Goal: Feedback & Contribution: Contribute content

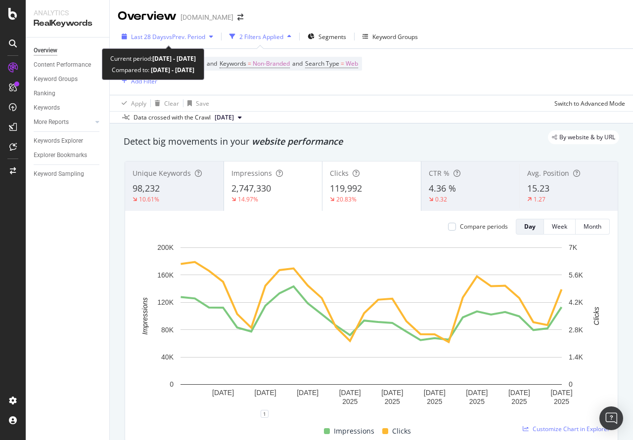
click at [163, 37] on span "Last 28 Days" at bounding box center [148, 37] width 35 height 8
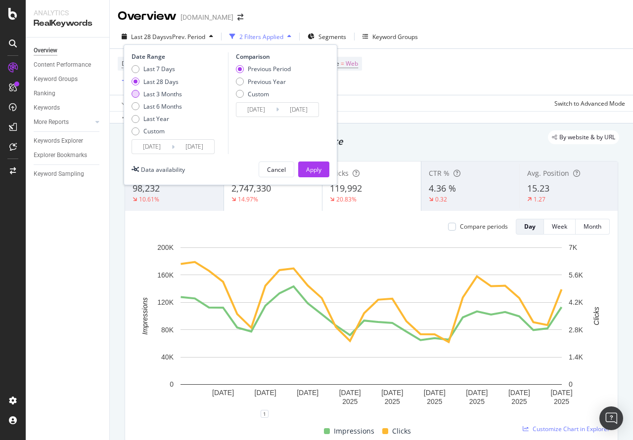
click at [138, 92] on div "Last 3 Months" at bounding box center [136, 94] width 8 height 8
type input "[DATE]"
click at [316, 170] on div "Apply" at bounding box center [313, 170] width 15 height 8
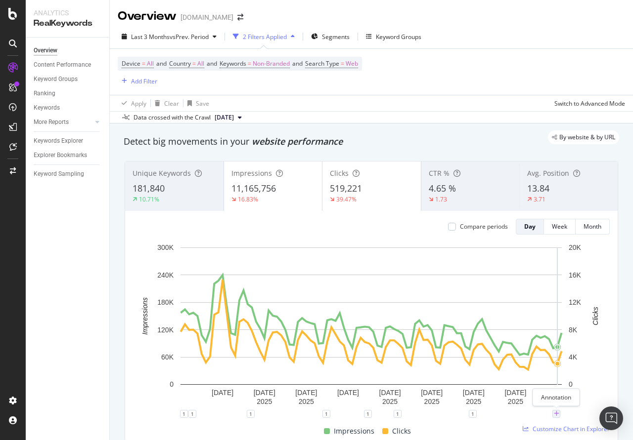
click at [555, 415] on icon "plus" at bounding box center [556, 414] width 5 height 6
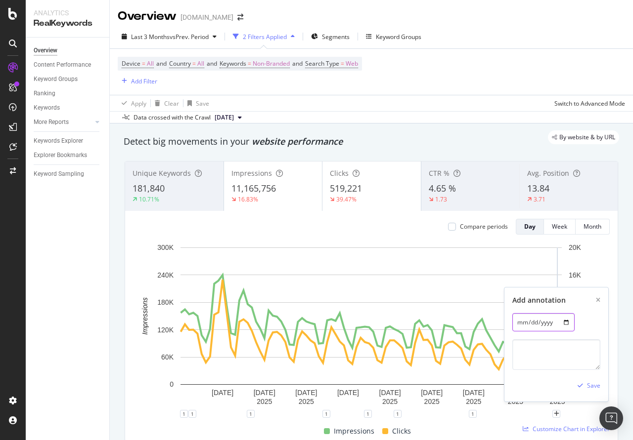
click at [560, 326] on input "[DATE]" at bounding box center [543, 322] width 62 height 18
type input "[DATE]"
click at [539, 342] on textarea at bounding box center [556, 355] width 88 height 31
paste textarea "[URL][DOMAIN_NAME]"
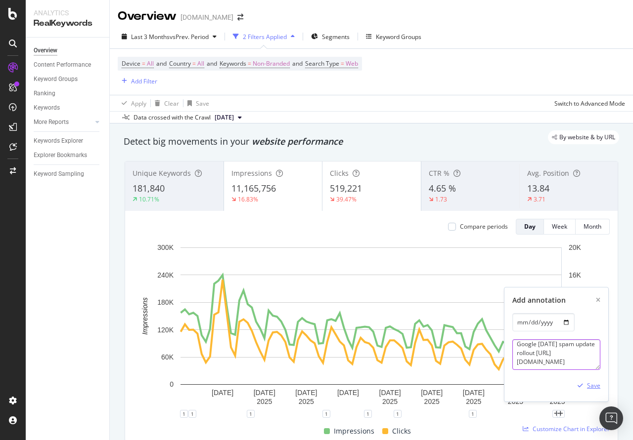
type textarea "Google [DATE] spam update rollout [URL][DOMAIN_NAME]"
click at [591, 389] on div "Save" at bounding box center [593, 386] width 13 height 8
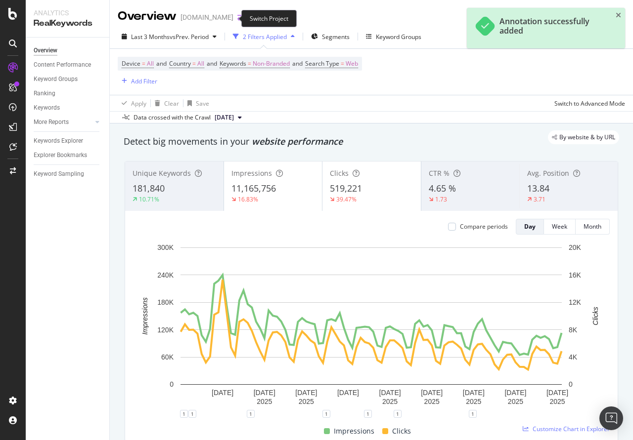
click at [237, 20] on icon "arrow-right-arrow-left" at bounding box center [240, 17] width 6 height 7
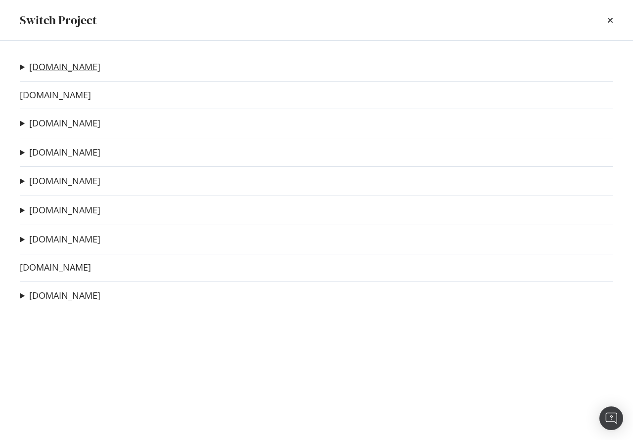
click at [41, 70] on link "[DOMAIN_NAME]" at bounding box center [64, 67] width 71 height 10
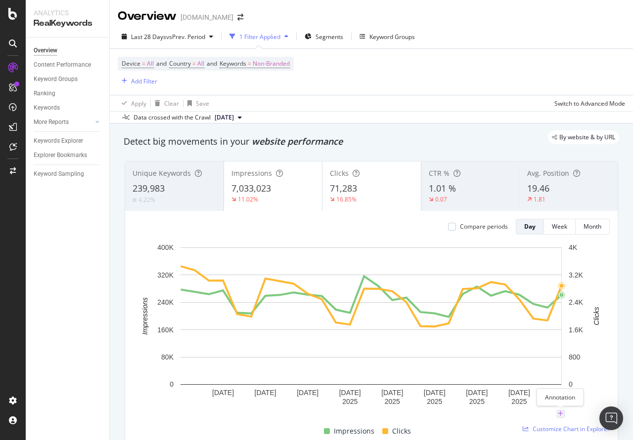
click at [558, 416] on icon "plus" at bounding box center [560, 414] width 5 height 6
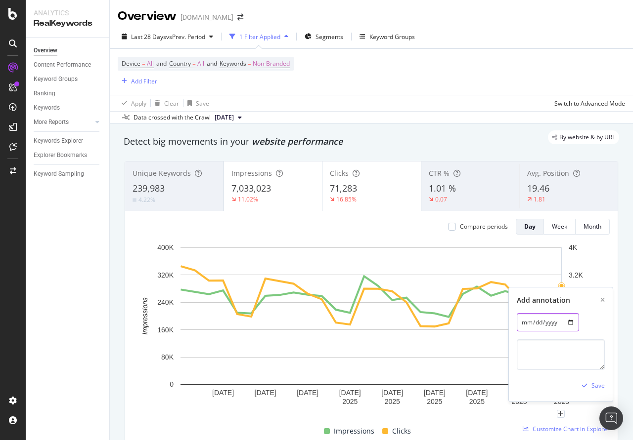
click at [565, 326] on input "[DATE]" at bounding box center [548, 322] width 62 height 18
type input "[DATE]"
click at [553, 361] on textarea at bounding box center [561, 355] width 88 height 31
paste textarea "Google [DATE] spam update rollout [URL][DOMAIN_NAME]"
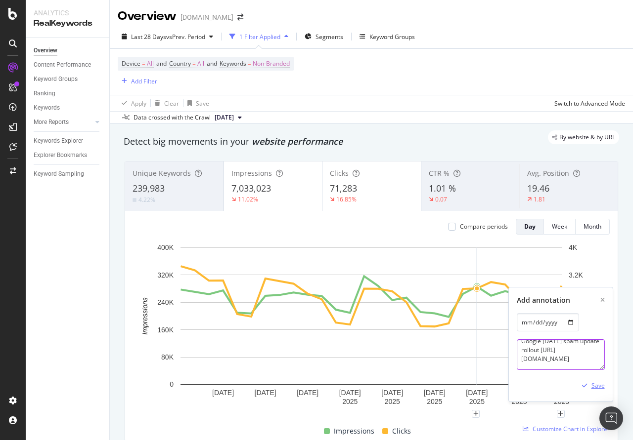
type textarea "Google [DATE] spam update rollout [URL][DOMAIN_NAME]"
click at [595, 390] on div "Save" at bounding box center [597, 386] width 13 height 8
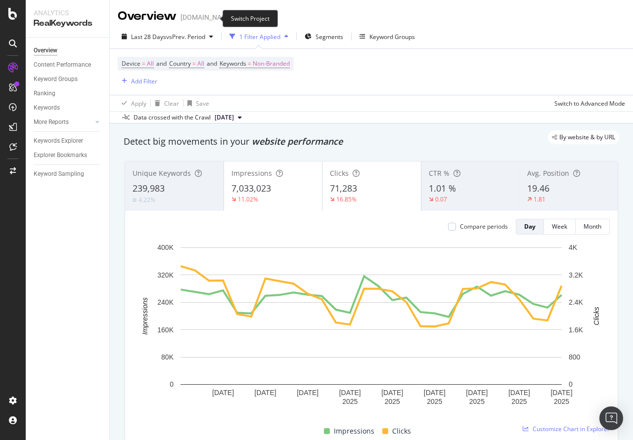
click at [237, 21] on icon "arrow-right-arrow-left" at bounding box center [240, 17] width 6 height 7
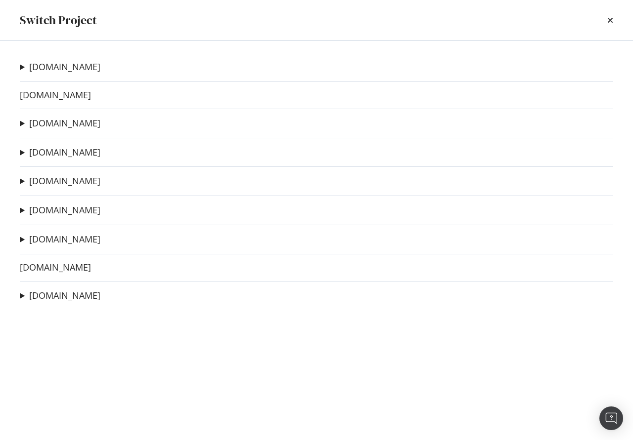
click at [46, 95] on link "[DOMAIN_NAME]" at bounding box center [55, 95] width 71 height 10
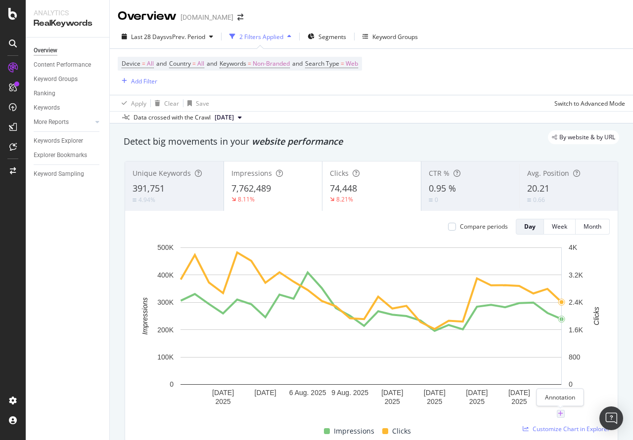
click at [560, 416] on icon "plus" at bounding box center [560, 414] width 5 height 6
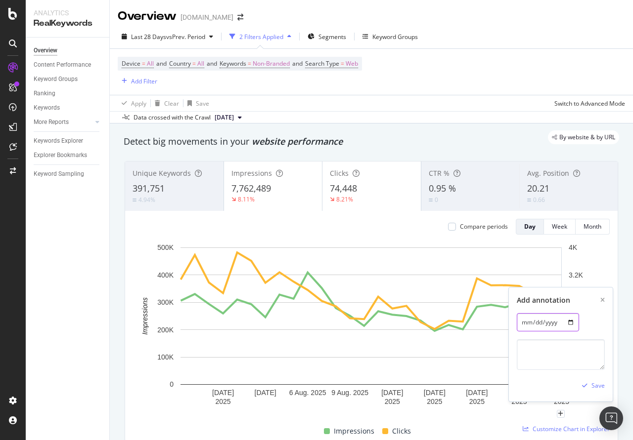
click at [567, 323] on input "[DATE]" at bounding box center [548, 322] width 62 height 18
type input "[DATE]"
click at [554, 363] on textarea at bounding box center [561, 355] width 88 height 31
paste textarea "Google [DATE] spam update rollout [URL][DOMAIN_NAME]"
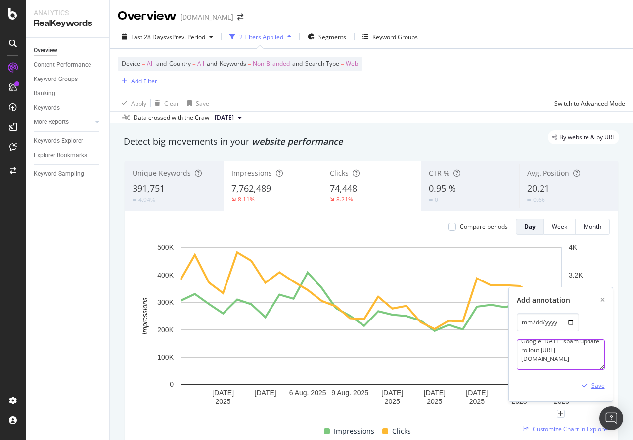
type textarea "Google [DATE] spam update rollout [URL][DOMAIN_NAME]"
click at [596, 384] on div "Save" at bounding box center [597, 386] width 13 height 8
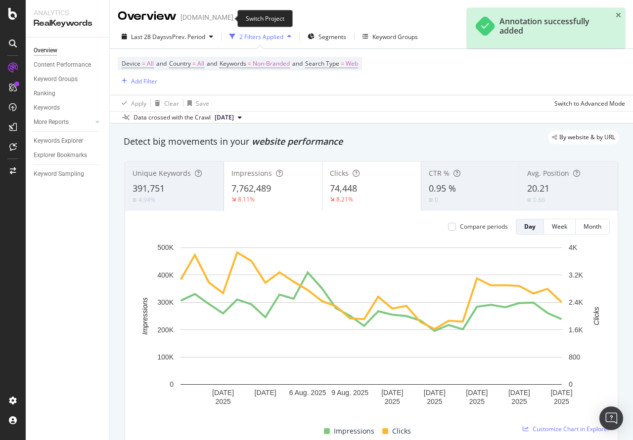
click at [237, 16] on icon "arrow-right-arrow-left" at bounding box center [240, 17] width 6 height 7
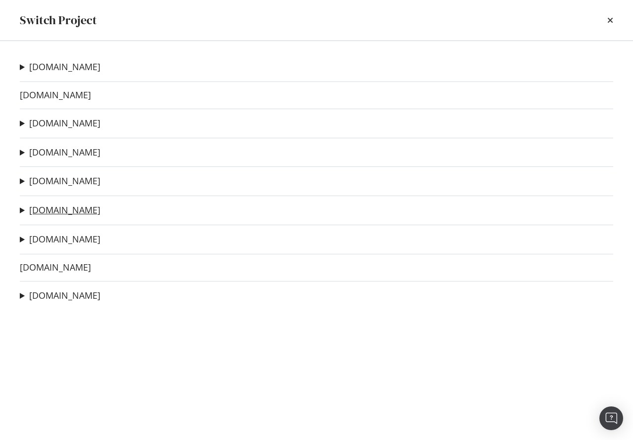
click at [42, 209] on link "[DOMAIN_NAME]" at bounding box center [64, 210] width 71 height 10
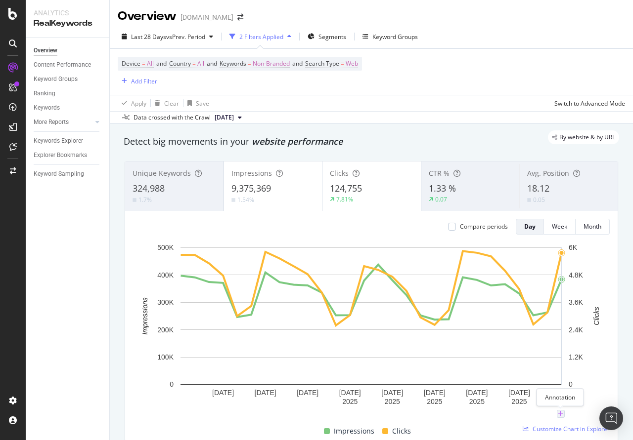
click at [560, 415] on icon "plus" at bounding box center [560, 414] width 5 height 6
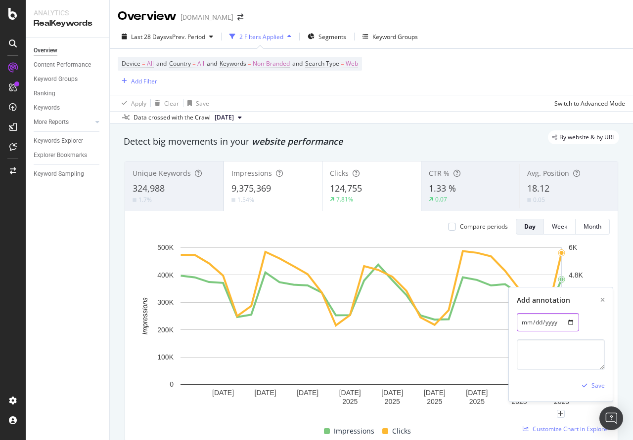
click at [567, 324] on input "[DATE]" at bounding box center [548, 322] width 62 height 18
click at [564, 352] on textarea at bounding box center [561, 355] width 88 height 31
paste textarea "Google [DATE] spam update rollout [URL][DOMAIN_NAME]"
type textarea "Google [DATE] spam update rollout [URL][DOMAIN_NAME]"
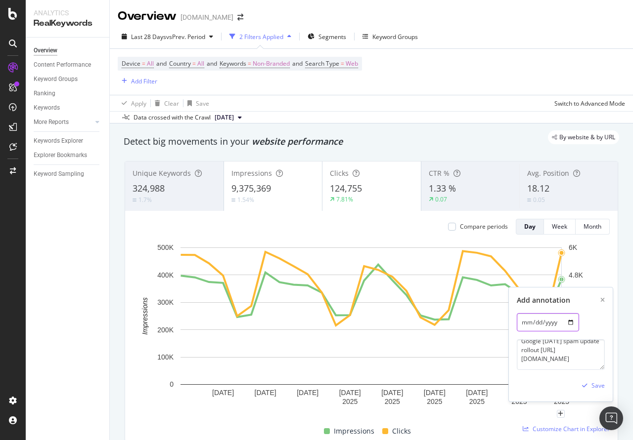
click at [566, 325] on input "[DATE]" at bounding box center [548, 322] width 62 height 18
type input "[DATE]"
click at [598, 387] on div "Save" at bounding box center [597, 386] width 13 height 8
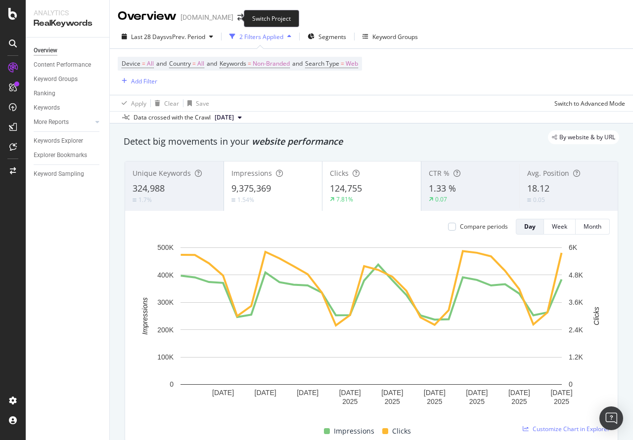
click at [233, 17] on span at bounding box center [240, 17] width 14 height 7
click at [237, 17] on icon "arrow-right-arrow-left" at bounding box center [240, 17] width 6 height 7
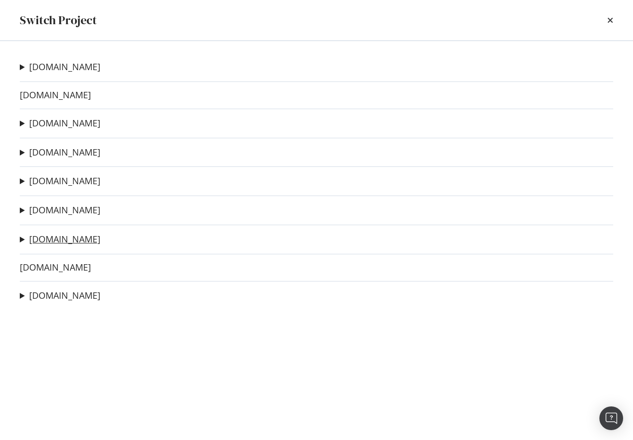
click at [54, 241] on link "[DOMAIN_NAME]" at bounding box center [64, 239] width 71 height 10
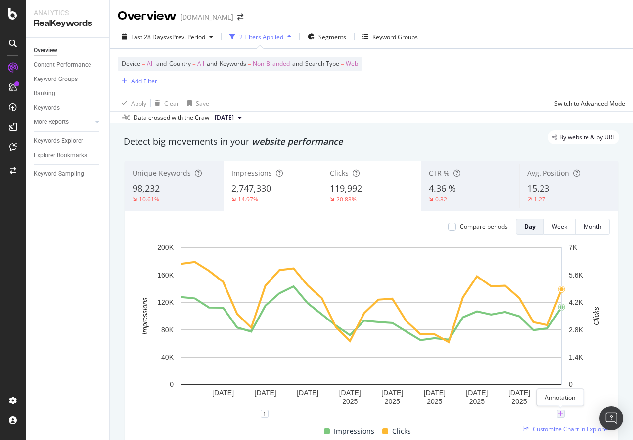
click at [561, 414] on icon "plus" at bounding box center [560, 414] width 5 height 6
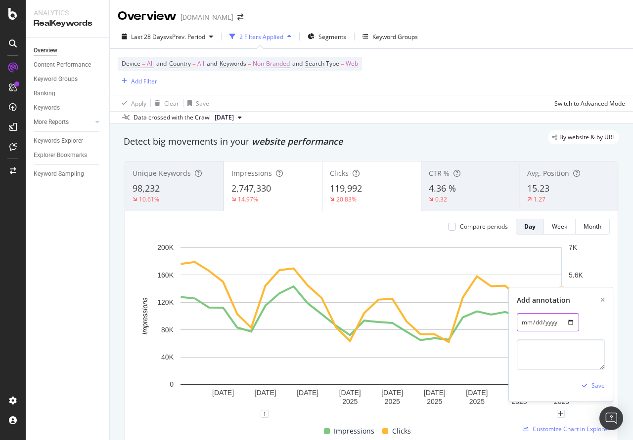
click at [569, 321] on input "[DATE]" at bounding box center [548, 322] width 62 height 18
type input "[DATE]"
click at [547, 362] on textarea at bounding box center [561, 355] width 88 height 31
paste textarea "Google [DATE] spam update rollout [URL][DOMAIN_NAME]"
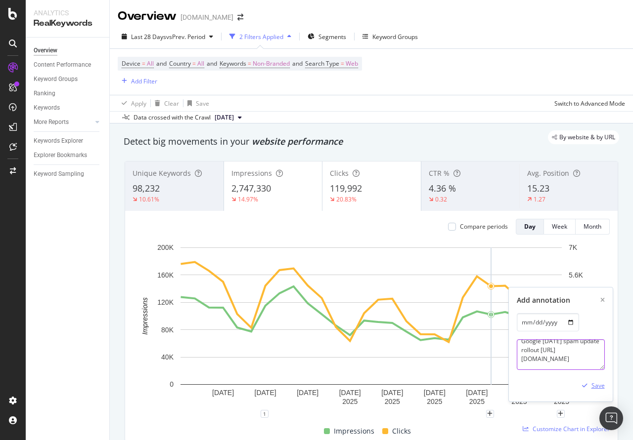
type textarea "Google [DATE] spam update rollout [URL][DOMAIN_NAME]"
click at [602, 386] on div "Save" at bounding box center [597, 386] width 13 height 8
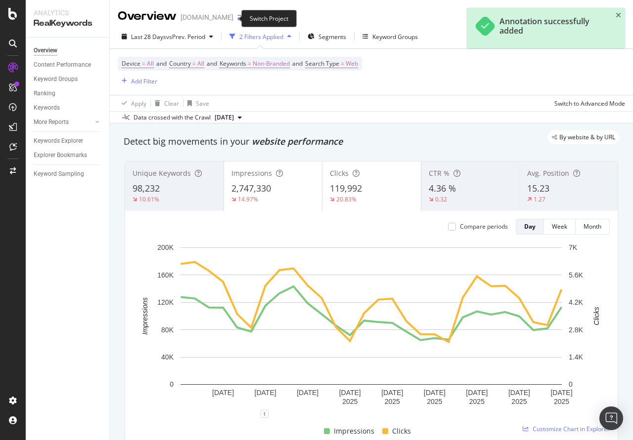
click at [237, 21] on icon "arrow-right-arrow-left" at bounding box center [240, 17] width 6 height 7
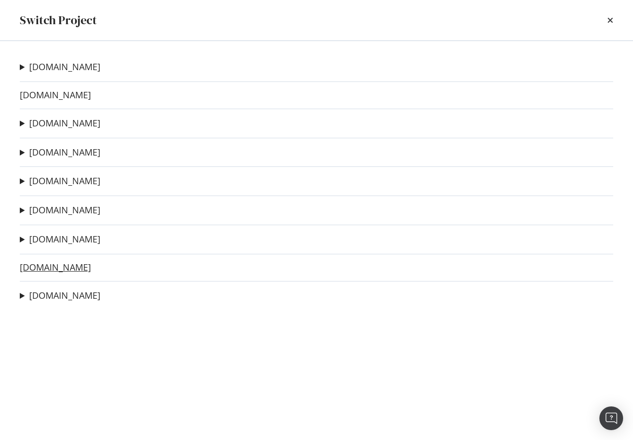
click at [51, 269] on link "[DOMAIN_NAME]" at bounding box center [55, 268] width 71 height 10
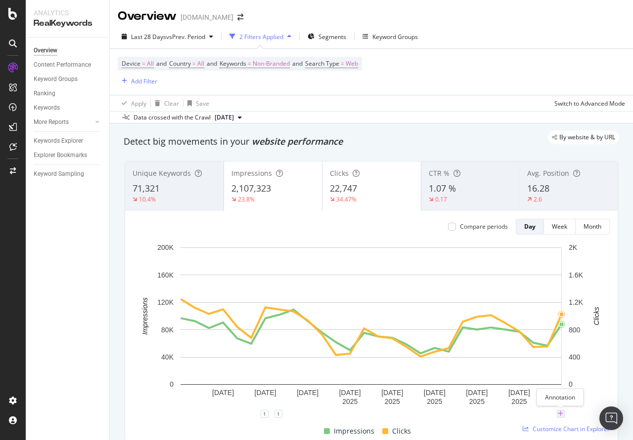
click at [562, 415] on icon "plus" at bounding box center [560, 414] width 5 height 6
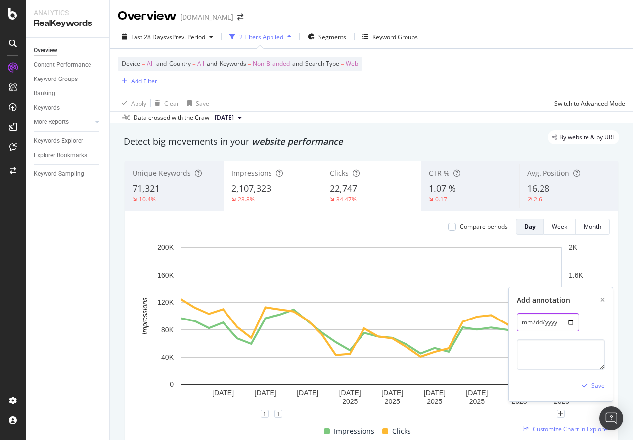
click at [565, 324] on input "[DATE]" at bounding box center [548, 322] width 62 height 18
type input "[DATE]"
click at [532, 350] on textarea at bounding box center [561, 355] width 88 height 31
paste textarea "Google [DATE] spam update rollout [URL][DOMAIN_NAME]"
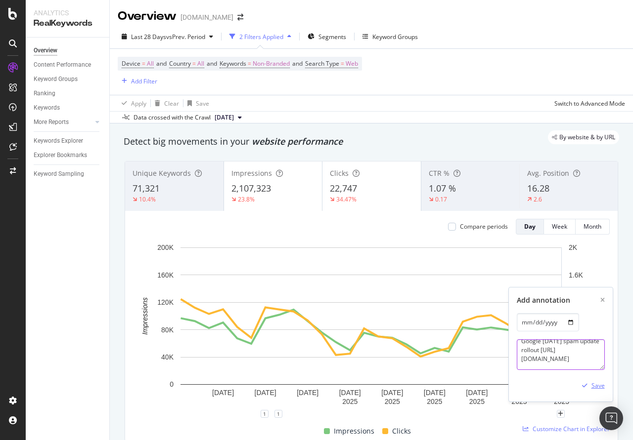
type textarea "Google [DATE] spam update rollout [URL][DOMAIN_NAME]"
click at [595, 386] on div "Save" at bounding box center [597, 386] width 13 height 8
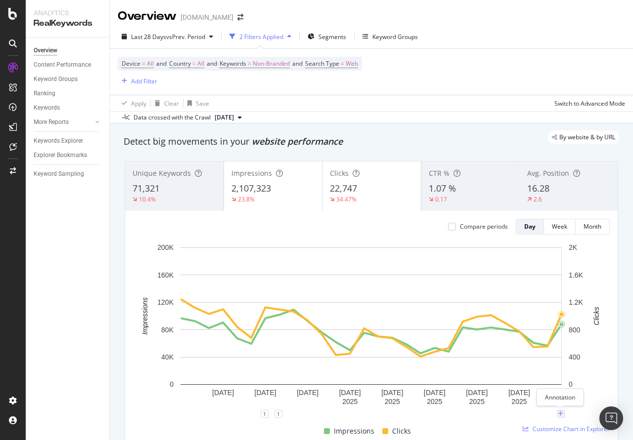
click at [560, 417] on icon "plus" at bounding box center [560, 414] width 5 height 6
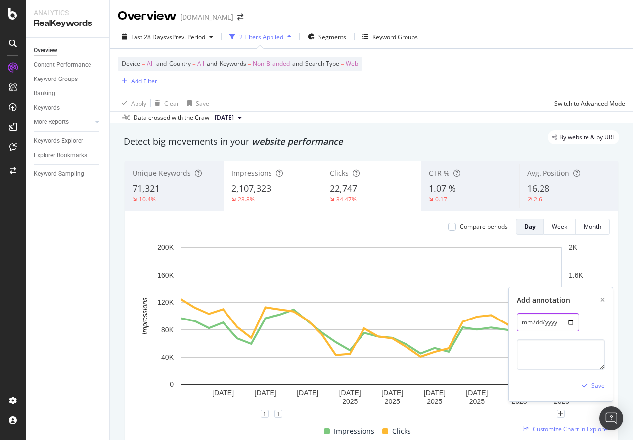
click at [562, 322] on input "[DATE]" at bounding box center [548, 322] width 62 height 18
type input "[DATE]"
click at [536, 357] on textarea at bounding box center [561, 355] width 88 height 31
paste textarea "Google [DATE] spam update rollout [URL][DOMAIN_NAME]"
type textarea "Google [DATE] spam update rollout [URL][DOMAIN_NAME]"
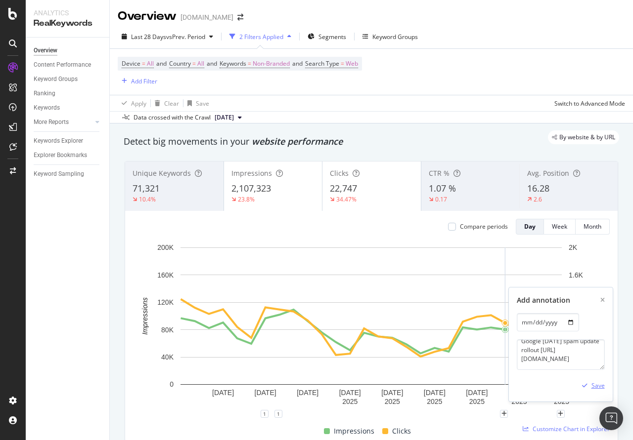
click at [603, 386] on div "Save" at bounding box center [597, 386] width 13 height 8
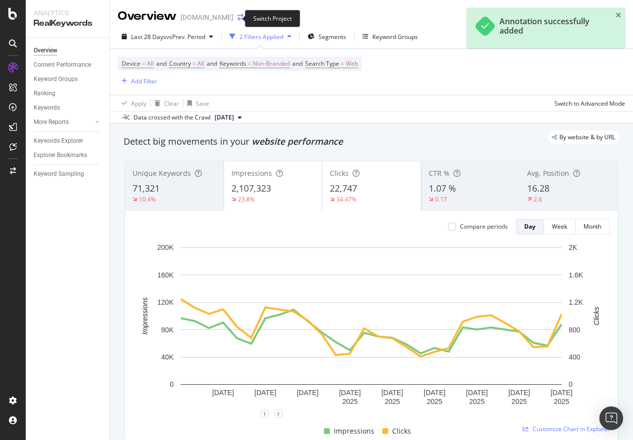
click at [237, 15] on icon "arrow-right-arrow-left" at bounding box center [240, 17] width 6 height 7
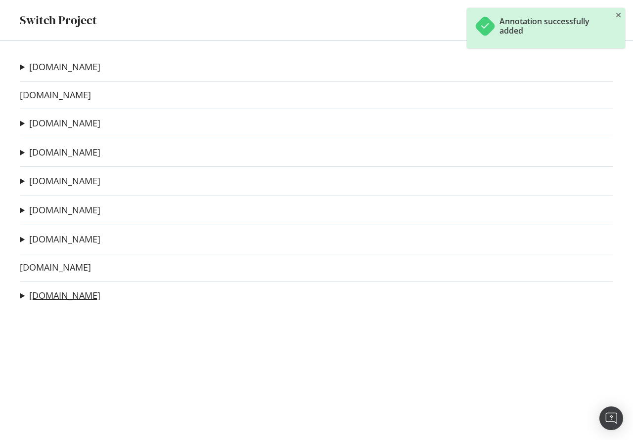
click at [50, 298] on link "[DOMAIN_NAME]" at bounding box center [64, 296] width 71 height 10
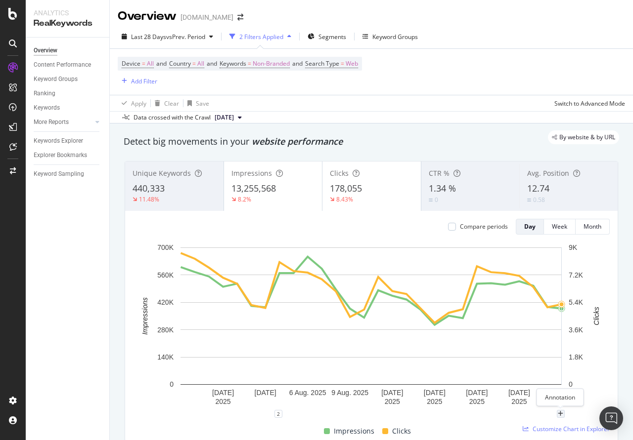
click at [563, 413] on div "plus" at bounding box center [561, 414] width 8 height 8
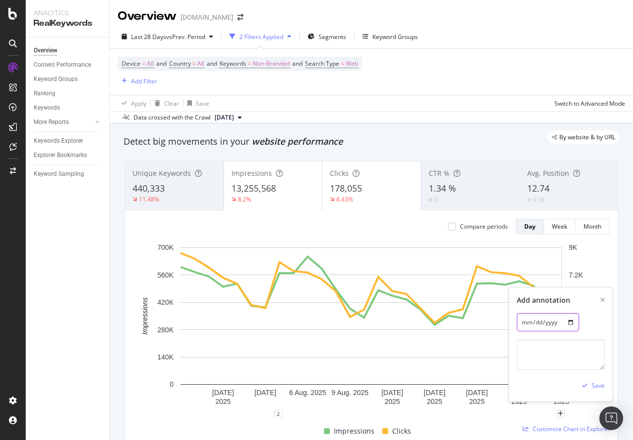
click at [565, 324] on input "[DATE]" at bounding box center [548, 322] width 62 height 18
type input "[DATE]"
click at [548, 351] on textarea at bounding box center [561, 355] width 88 height 31
paste textarea "Google [DATE] spam update rollout [URL][DOMAIN_NAME]"
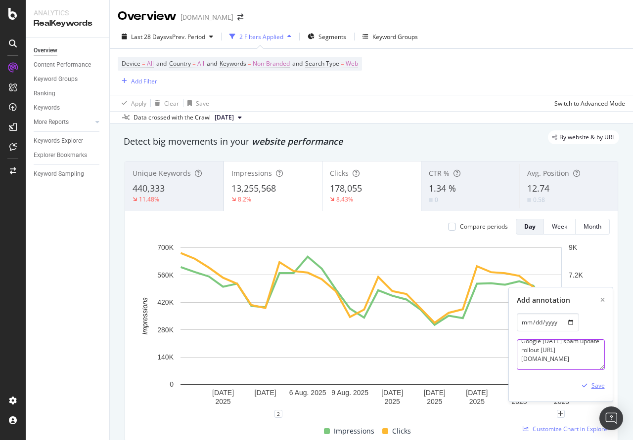
type textarea "Google [DATE] spam update rollout [URL][DOMAIN_NAME]"
click at [597, 386] on div "Save" at bounding box center [597, 386] width 13 height 8
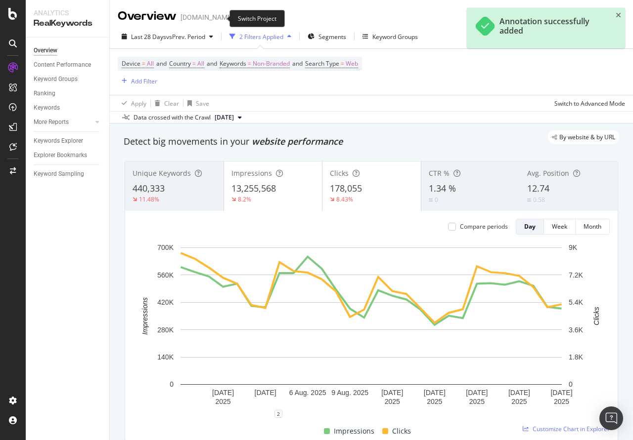
click at [237, 18] on icon "arrow-right-arrow-left" at bounding box center [240, 17] width 6 height 7
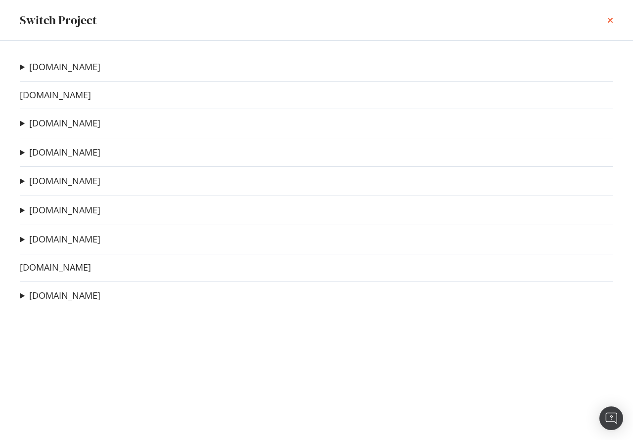
click at [608, 23] on icon "times" at bounding box center [610, 20] width 6 height 8
